Goal: Communication & Community: Ask a question

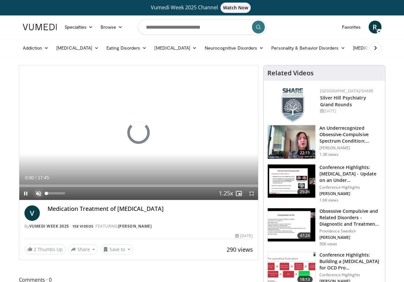
click at [39, 197] on span "Video Player" at bounding box center [38, 193] width 13 height 13
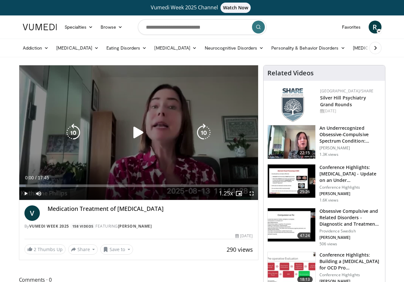
click at [134, 133] on icon "Video Player" at bounding box center [139, 133] width 18 height 18
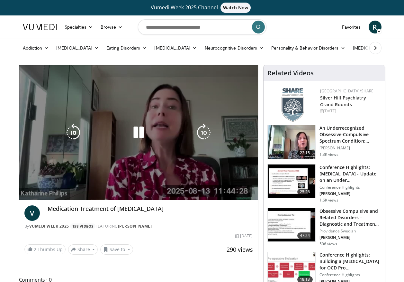
drag, startPoint x: 242, startPoint y: 116, endPoint x: 239, endPoint y: 124, distance: 8.2
click at [240, 124] on div "10 seconds Tap to unmute" at bounding box center [138, 132] width 239 height 134
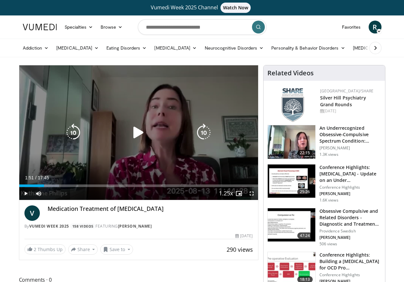
drag, startPoint x: 239, startPoint y: 133, endPoint x: 238, endPoint y: 137, distance: 3.2
click at [238, 137] on div "10 seconds Tap to unmute" at bounding box center [138, 132] width 239 height 134
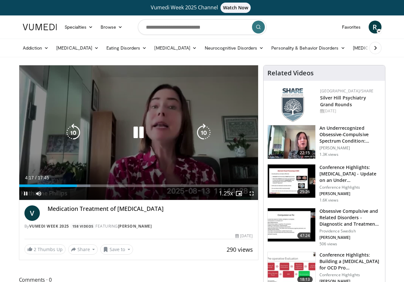
click at [142, 131] on icon "Video Player" at bounding box center [139, 133] width 18 height 18
drag, startPoint x: 69, startPoint y: 136, endPoint x: 63, endPoint y: 169, distance: 33.4
click at [63, 169] on div "10 seconds Tap to unmute" at bounding box center [138, 132] width 239 height 134
click at [69, 133] on icon "Video Player" at bounding box center [73, 133] width 18 height 18
drag, startPoint x: 87, startPoint y: 132, endPoint x: 82, endPoint y: 132, distance: 4.5
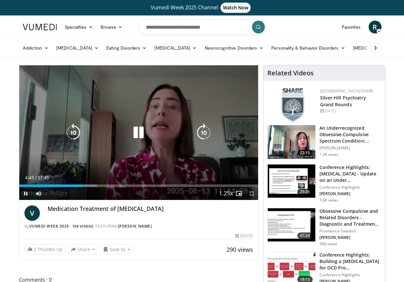
click at [85, 132] on div "Video Player" at bounding box center [138, 132] width 143 height 13
click at [82, 132] on icon "Video Player" at bounding box center [73, 133] width 18 height 18
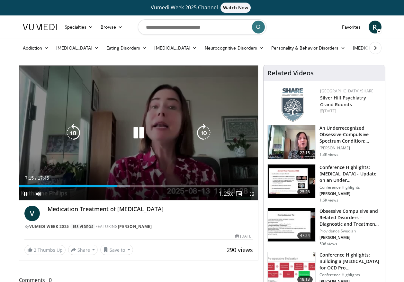
drag, startPoint x: 69, startPoint y: 133, endPoint x: 64, endPoint y: 136, distance: 5.5
click at [64, 136] on icon "Video Player" at bounding box center [73, 133] width 18 height 18
click at [73, 132] on icon "Video Player" at bounding box center [73, 133] width 18 height 18
click at [77, 140] on icon "Video Player" at bounding box center [73, 133] width 18 height 18
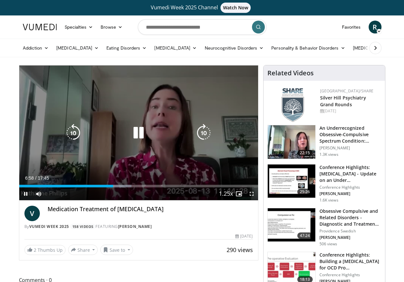
click at [83, 129] on div "Video Player" at bounding box center [138, 132] width 143 height 13
click at [81, 129] on icon "Video Player" at bounding box center [73, 133] width 18 height 18
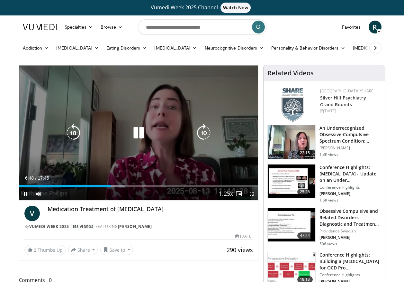
click at [80, 126] on icon "Video Player" at bounding box center [73, 133] width 18 height 18
click at [79, 126] on icon "Video Player" at bounding box center [73, 133] width 18 height 18
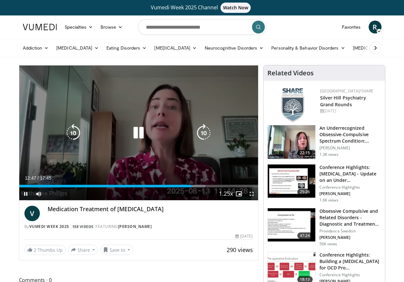
drag, startPoint x: 80, startPoint y: 126, endPoint x: 76, endPoint y: 128, distance: 4.5
click at [78, 126] on icon "Video Player" at bounding box center [73, 133] width 18 height 18
click at [75, 129] on icon "Video Player" at bounding box center [73, 133] width 18 height 18
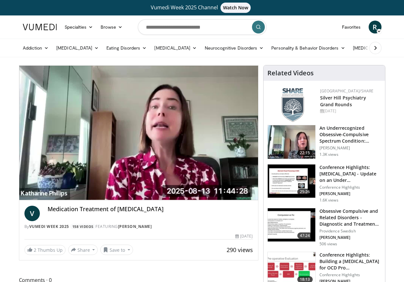
click at [0, 93] on html "Vumedi Week 2025 Channel Watch Now Specialties Adult & Family Medicine Allergy,…" at bounding box center [202, 141] width 404 height 282
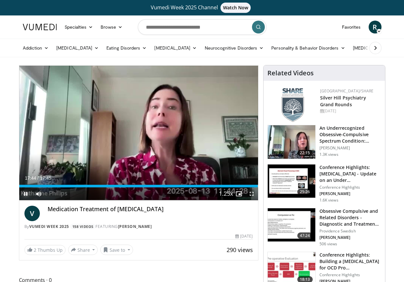
click at [23, 195] on span "Video Player" at bounding box center [25, 193] width 13 height 13
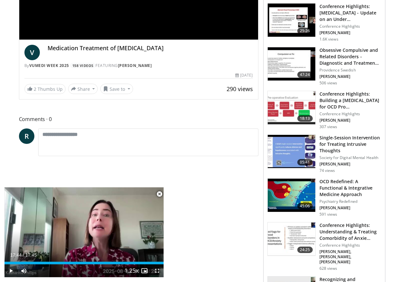
scroll to position [322, 0]
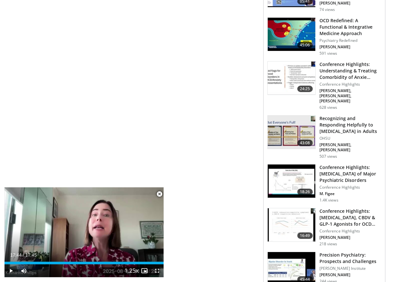
click at [159, 188] on span "Video Player" at bounding box center [159, 194] width 13 height 13
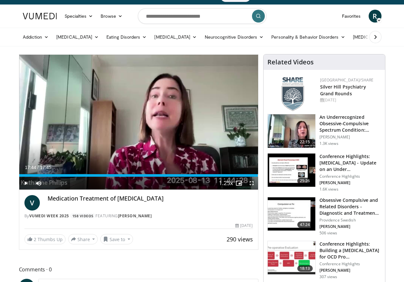
scroll to position [0, 0]
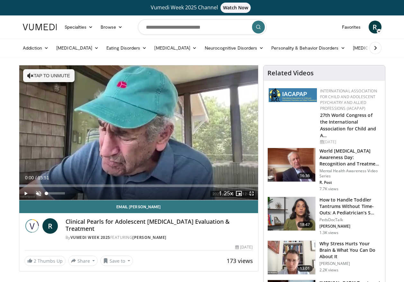
click at [41, 194] on span "Video Player" at bounding box center [38, 193] width 13 height 13
click at [27, 191] on span "Video Player" at bounding box center [25, 193] width 13 height 13
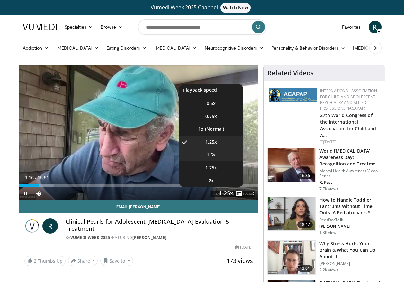
click at [219, 154] on li "1.5x" at bounding box center [211, 154] width 64 height 13
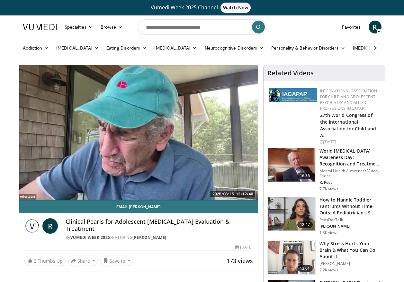
click at [241, 219] on h4 "Clinical Pearls for Adolescent Depression Evaluation & Treatment" at bounding box center [160, 225] width 188 height 14
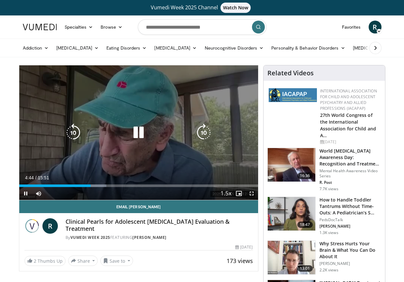
drag, startPoint x: 137, startPoint y: 132, endPoint x: 118, endPoint y: 147, distance: 24.1
click at [119, 147] on div "10 seconds Tap to unmute" at bounding box center [138, 132] width 239 height 134
click at [142, 142] on div "10 seconds Tap to unmute" at bounding box center [138, 132] width 239 height 134
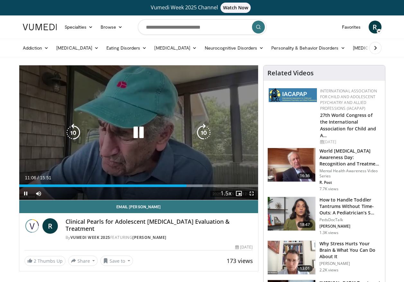
click at [143, 137] on icon "Video Player" at bounding box center [139, 133] width 18 height 18
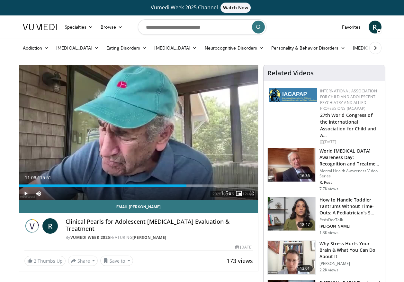
click at [28, 190] on span "Video Player" at bounding box center [25, 193] width 13 height 13
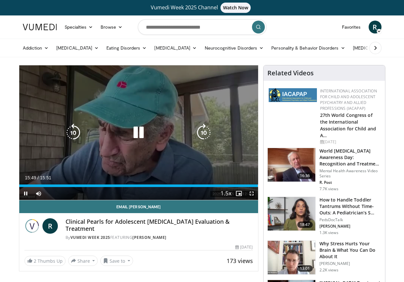
click at [142, 131] on icon "Video Player" at bounding box center [139, 133] width 18 height 18
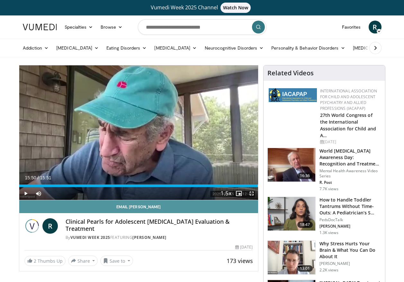
click at [143, 206] on link "Email Robert" at bounding box center [138, 206] width 239 height 13
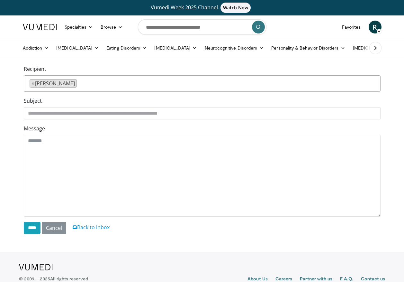
drag, startPoint x: 111, startPoint y: 128, endPoint x: 50, endPoint y: 127, distance: 60.8
click at [50, 127] on div "Message" at bounding box center [202, 170] width 357 height 92
